Goal: Task Accomplishment & Management: Manage account settings

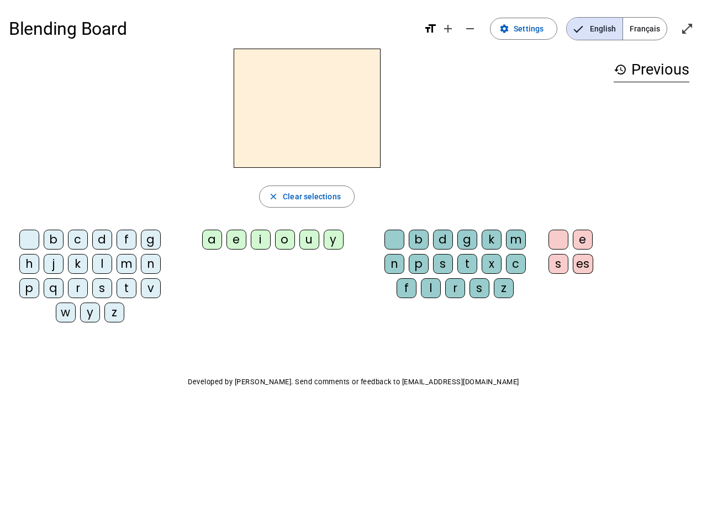
click at [448, 29] on mat-icon "add" at bounding box center [447, 28] width 13 height 13
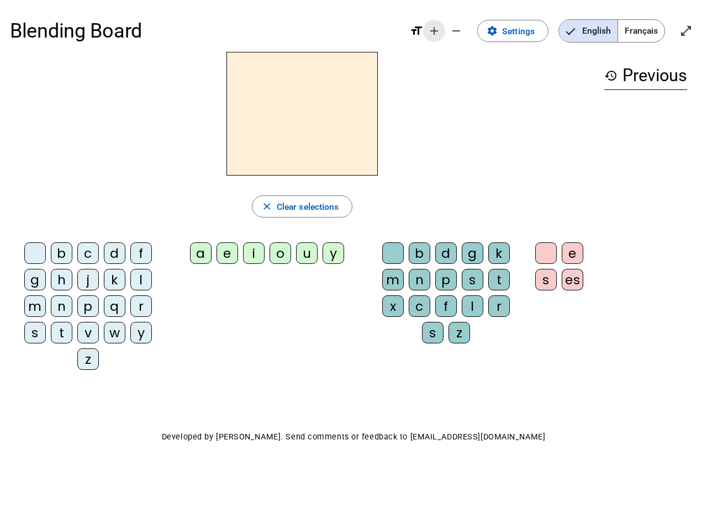
click at [471, 29] on div "Blending Board format_size add remove settings Settings English Français open_i…" at bounding box center [353, 31] width 687 height 42
click at [524, 29] on span "Settings" at bounding box center [518, 31] width 33 height 15
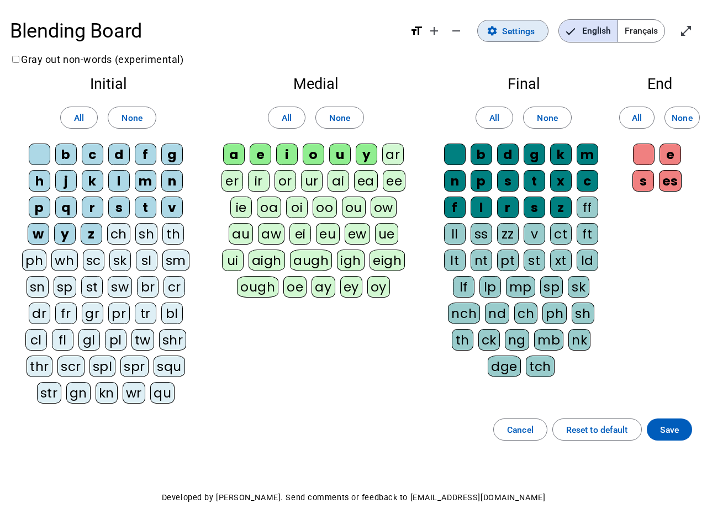
click at [594, 29] on span "English" at bounding box center [588, 31] width 59 height 22
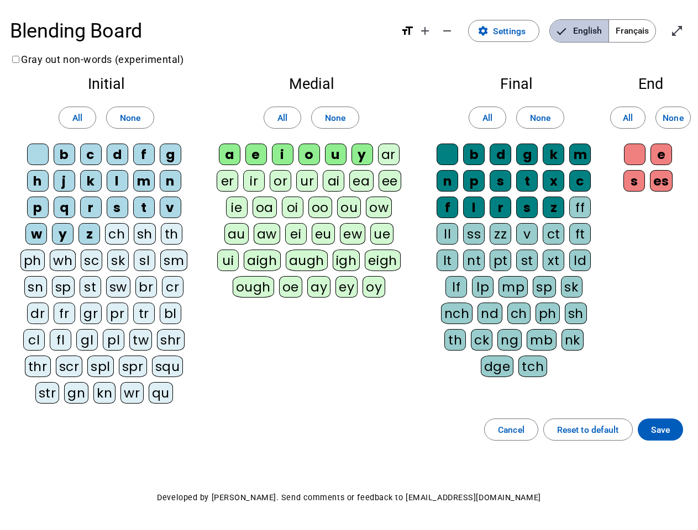
click at [594, 29] on span "English" at bounding box center [579, 31] width 59 height 22
click at [645, 29] on span "Français" at bounding box center [632, 31] width 46 height 22
click at [645, 29] on span "Français" at bounding box center [623, 31] width 63 height 22
click at [687, 29] on span "Enter full screen" at bounding box center [676, 31] width 27 height 27
click at [307, 197] on letter-bubble "oi" at bounding box center [295, 210] width 27 height 27
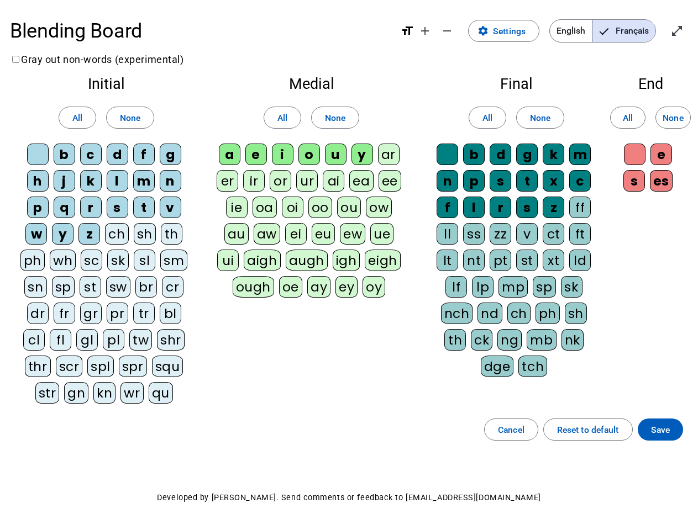
click at [31, 242] on div "w" at bounding box center [36, 234] width 22 height 22
